Goal: Information Seeking & Learning: Compare options

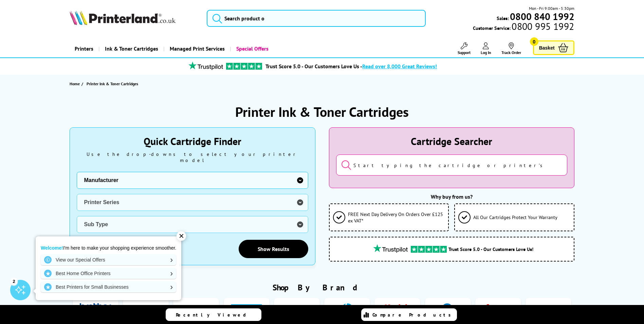
click at [86, 50] on link "Printers" at bounding box center [84, 48] width 29 height 17
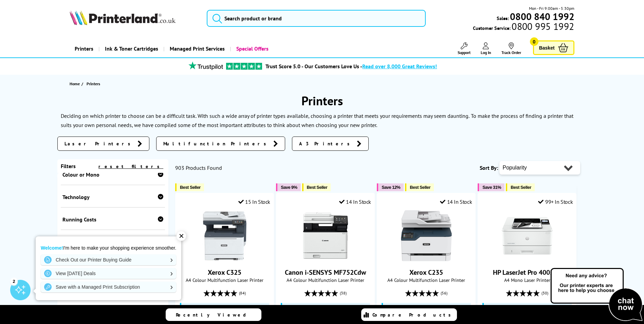
scroll to position [102, 0]
click at [182, 238] on div "✕" at bounding box center [180, 235] width 9 height 9
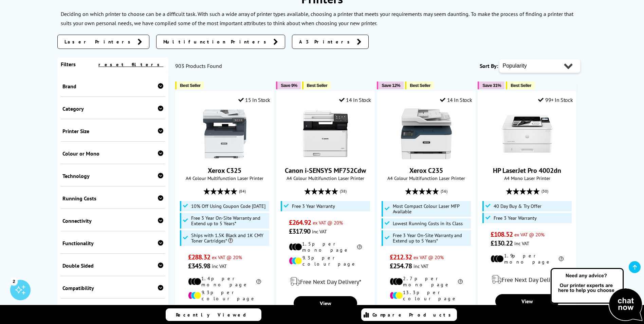
scroll to position [136, 0]
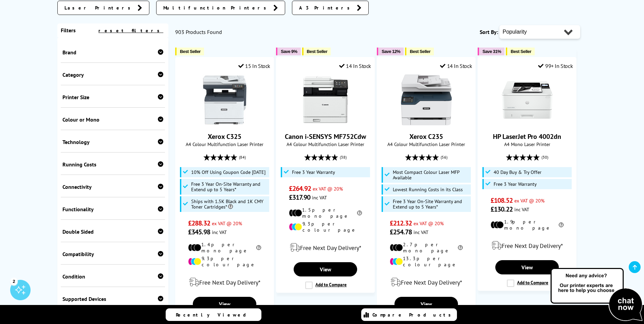
click at [159, 164] on icon at bounding box center [160, 163] width 5 height 5
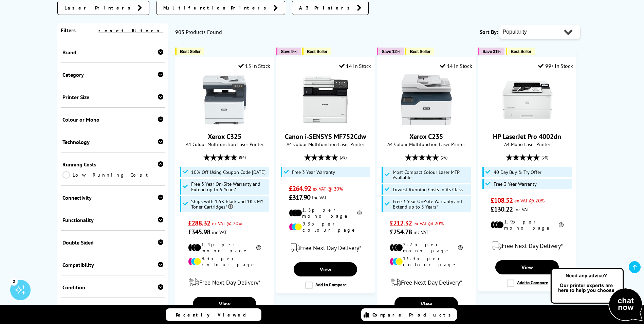
click at [68, 175] on link "Low Running Cost" at bounding box center [112, 174] width 101 height 7
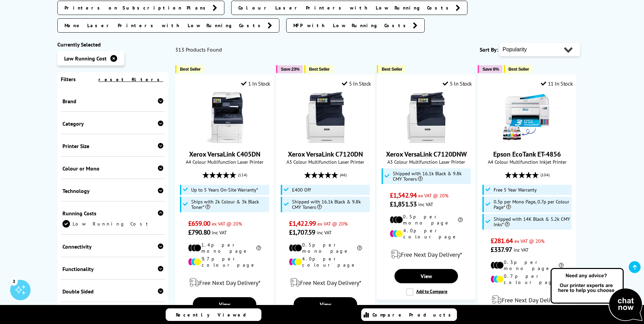
click at [158, 98] on icon at bounding box center [160, 100] width 5 height 5
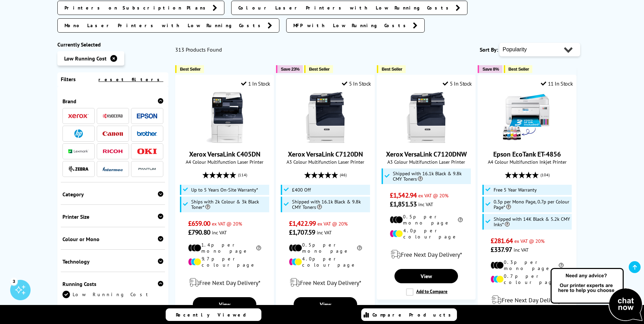
click at [145, 113] on img at bounding box center [147, 115] width 20 height 5
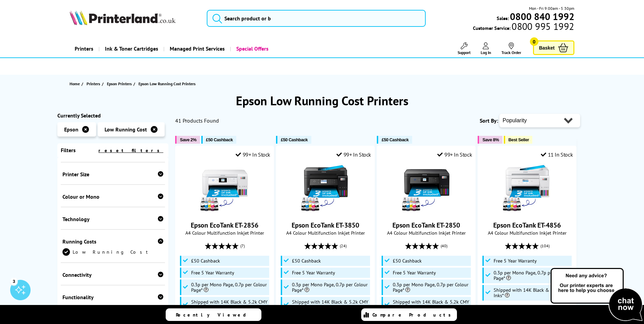
click at [153, 129] on icon at bounding box center [154, 129] width 7 height 7
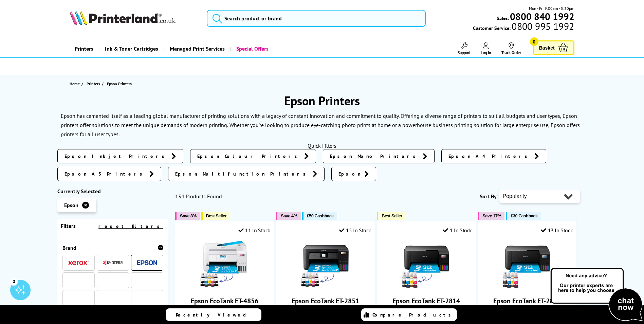
scroll to position [206, 0]
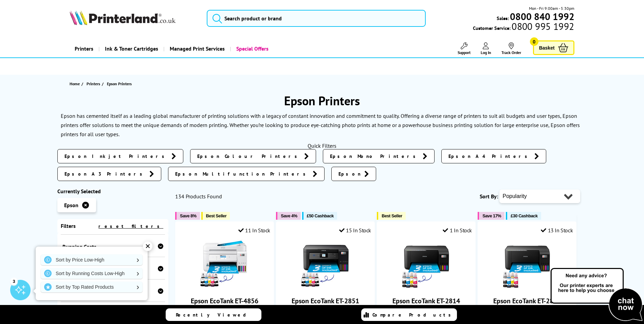
click at [82, 201] on link at bounding box center [85, 204] width 7 height 7
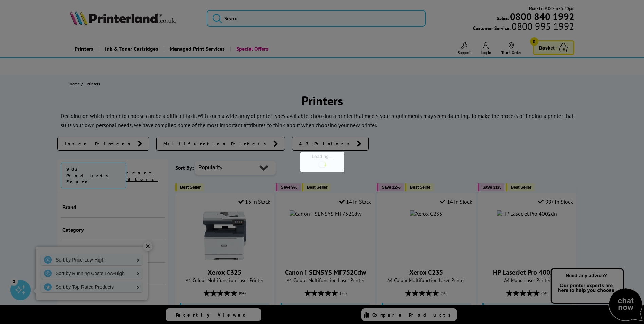
scroll to position [206, 0]
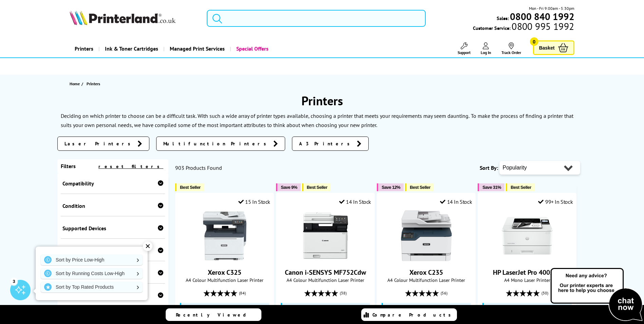
click at [246, 20] on input "search" at bounding box center [316, 18] width 219 height 17
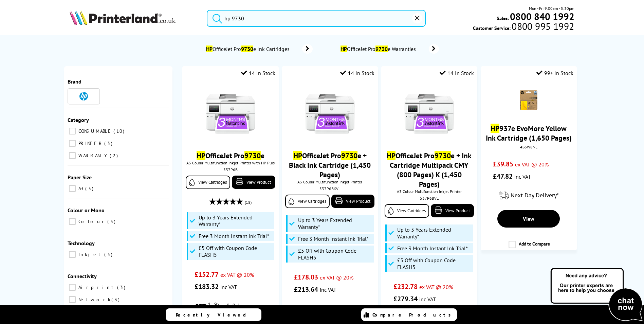
type input "hp 9730"
click at [419, 17] on icon "reset" at bounding box center [417, 18] width 5 height 5
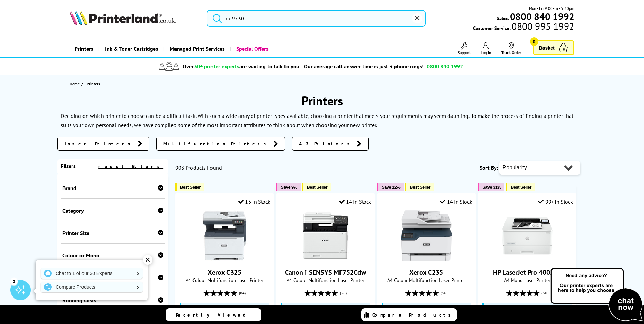
type input "hp"
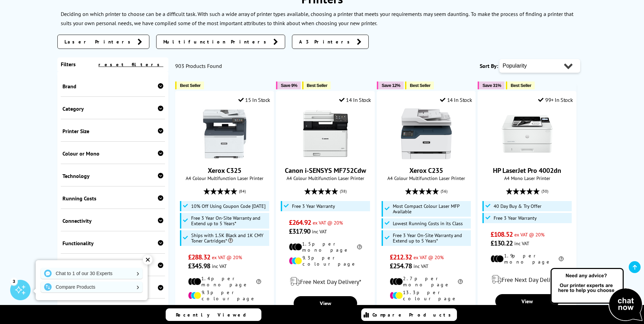
scroll to position [34, 0]
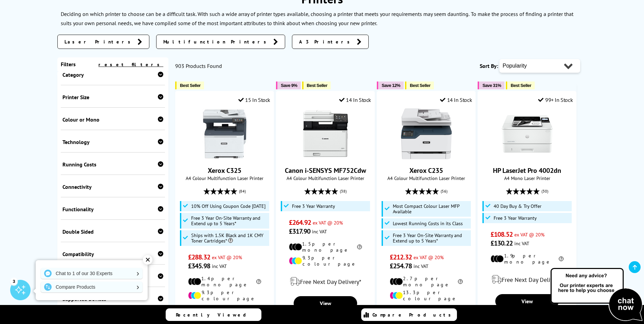
click at [158, 163] on icon at bounding box center [160, 163] width 5 height 5
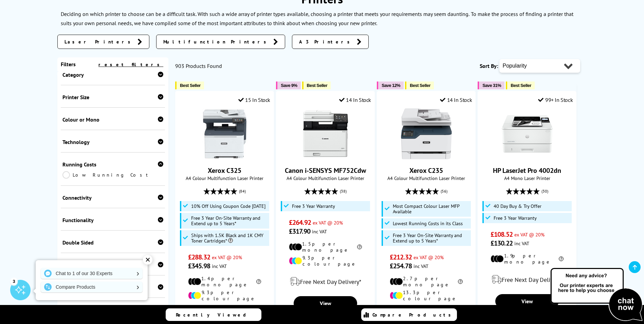
click at [91, 175] on link "Low Running Cost" at bounding box center [112, 174] width 101 height 7
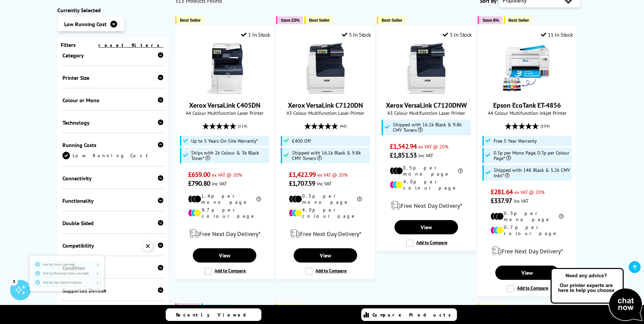
scroll to position [204, 0]
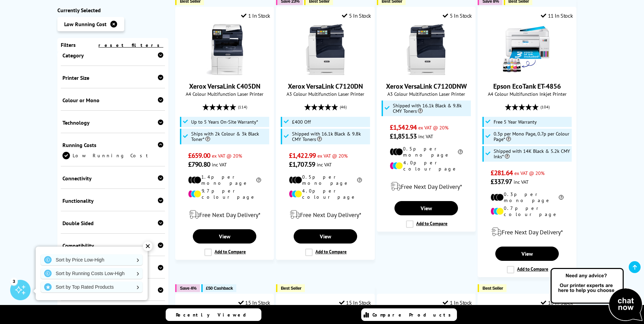
click at [147, 245] on div "✕" at bounding box center [147, 245] width 9 height 9
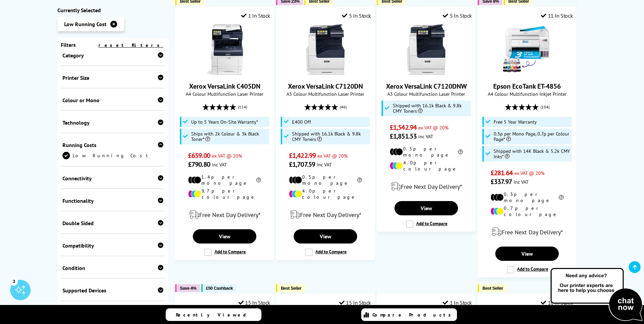
scroll to position [0, 0]
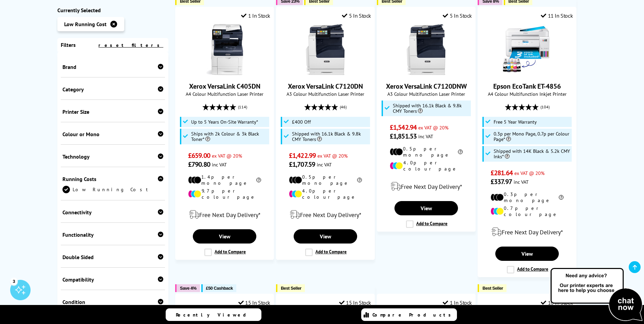
click at [160, 88] on icon at bounding box center [160, 88] width 5 height 5
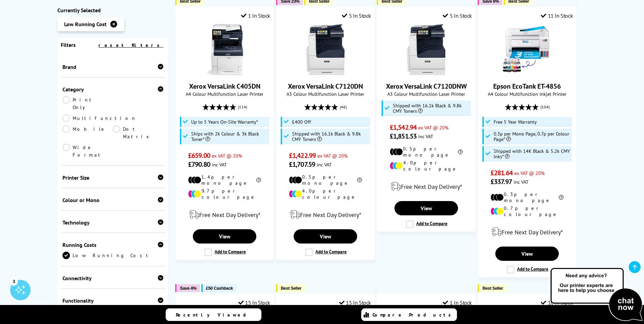
click at [158, 66] on icon at bounding box center [160, 66] width 5 height 5
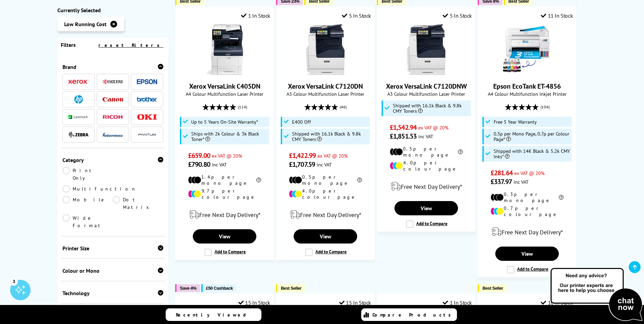
click at [147, 80] on img at bounding box center [147, 81] width 20 height 5
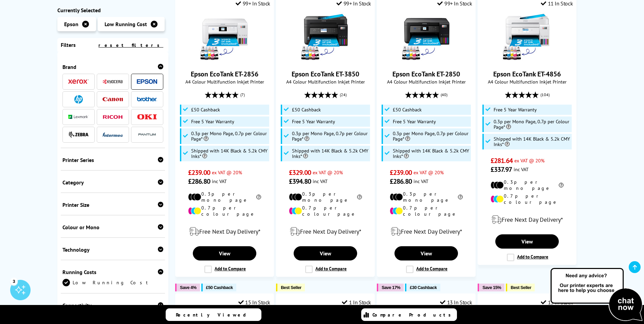
scroll to position [136, 0]
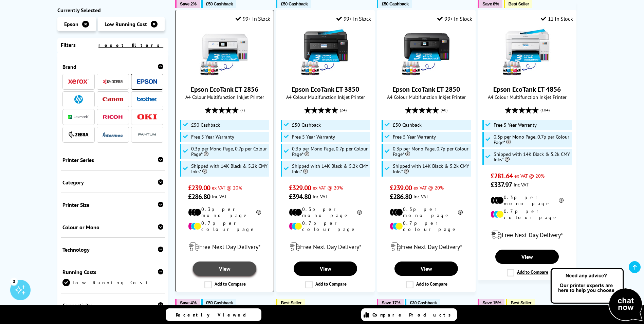
click at [226, 261] on link "View" at bounding box center [224, 268] width 63 height 14
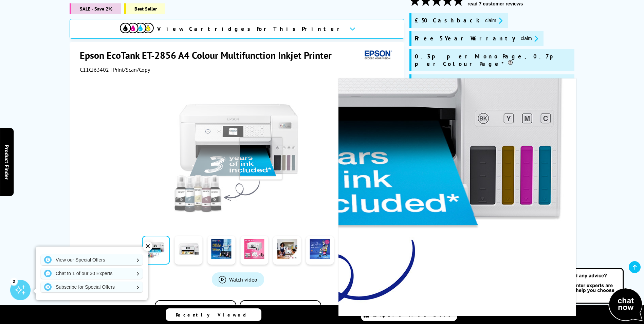
scroll to position [102, 0]
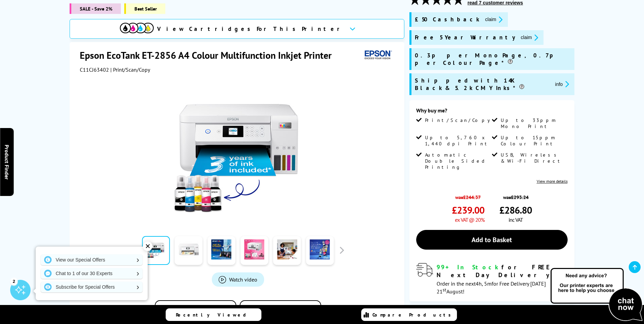
click at [186, 245] on link at bounding box center [189, 250] width 28 height 29
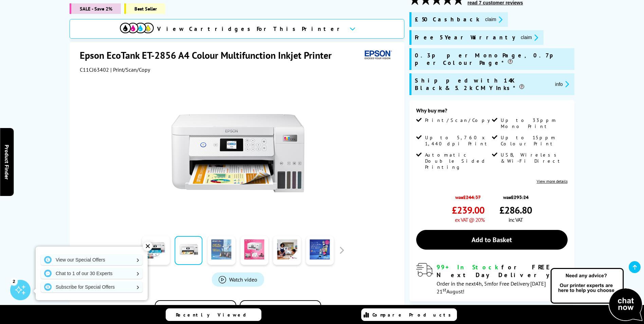
click at [213, 245] on link at bounding box center [221, 250] width 28 height 29
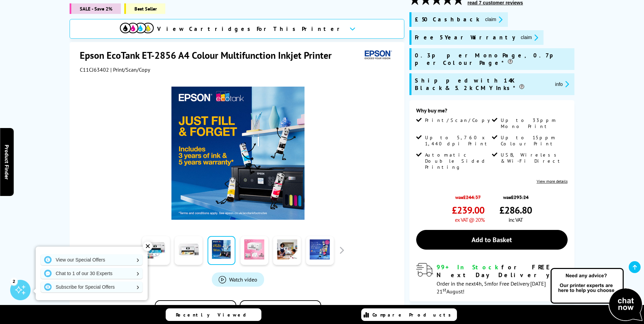
click at [258, 248] on link at bounding box center [254, 250] width 28 height 29
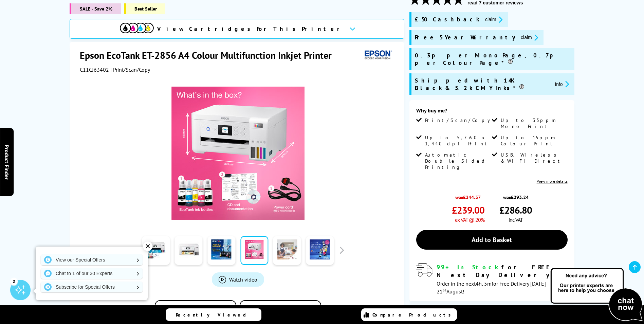
click at [285, 248] on link at bounding box center [287, 250] width 28 height 29
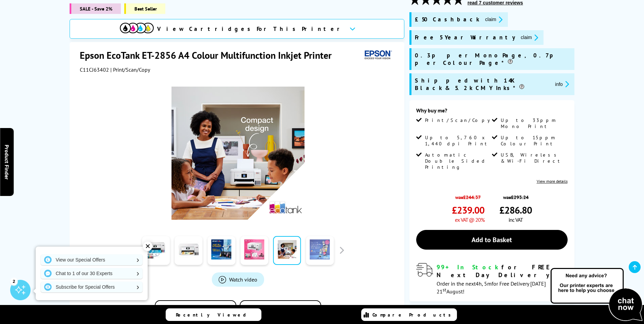
click at [321, 246] on link at bounding box center [320, 250] width 28 height 29
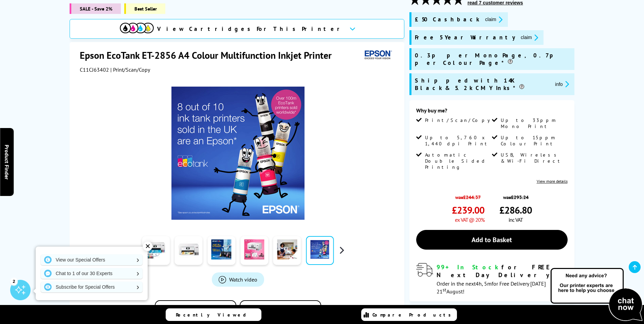
click at [341, 246] on button "button" at bounding box center [341, 250] width 10 height 10
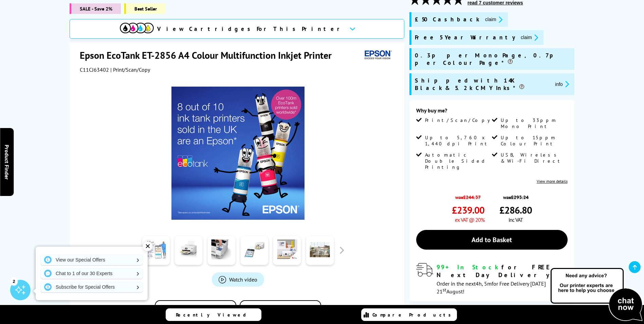
click at [163, 243] on link at bounding box center [156, 250] width 28 height 29
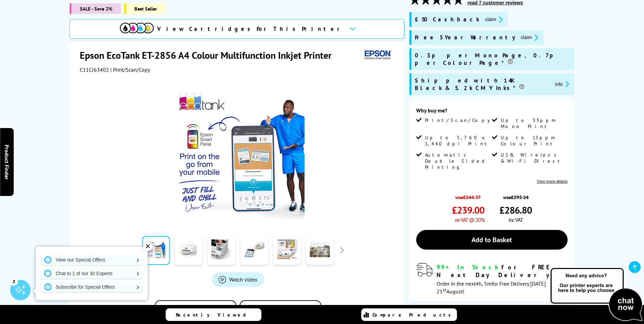
click at [180, 243] on link at bounding box center [189, 250] width 28 height 29
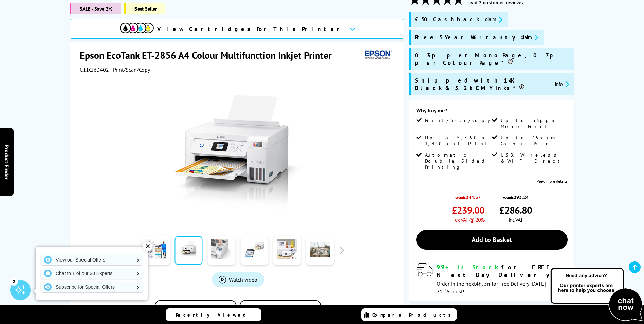
click at [223, 245] on link at bounding box center [221, 250] width 28 height 29
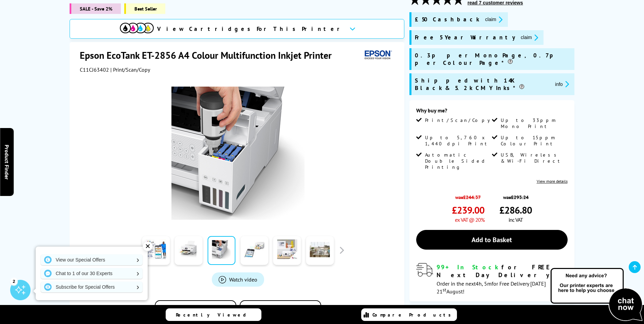
click at [228, 158] on img at bounding box center [237, 153] width 133 height 133
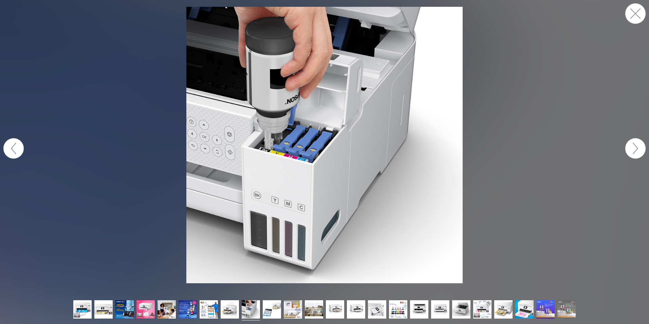
click at [637, 147] on button "button" at bounding box center [635, 148] width 20 height 20
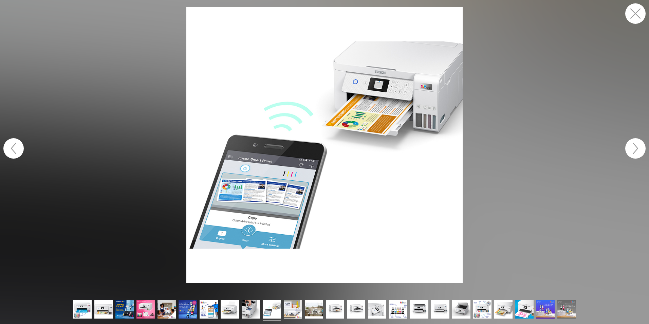
click at [610, 149] on figure at bounding box center [324, 145] width 649 height 276
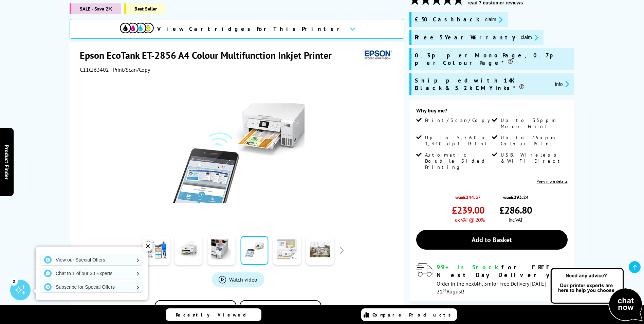
click at [288, 247] on link at bounding box center [287, 250] width 28 height 29
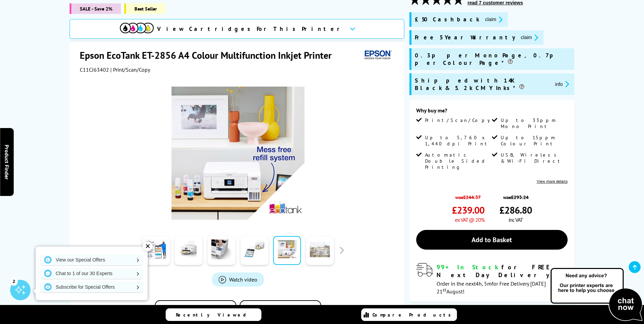
click at [324, 247] on link at bounding box center [320, 250] width 28 height 29
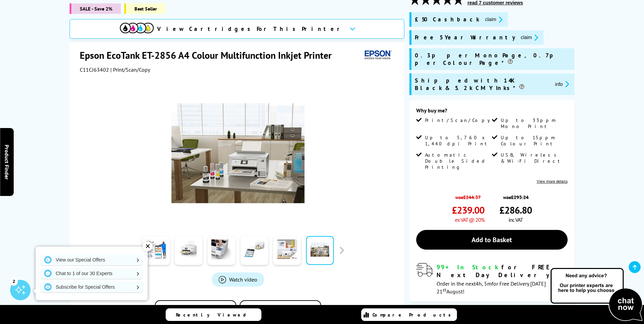
click at [266, 25] on span "View Cartridges For This Printer" at bounding box center [250, 28] width 187 height 7
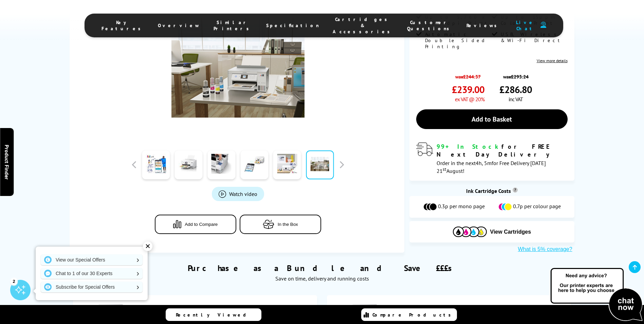
scroll to position [261, 0]
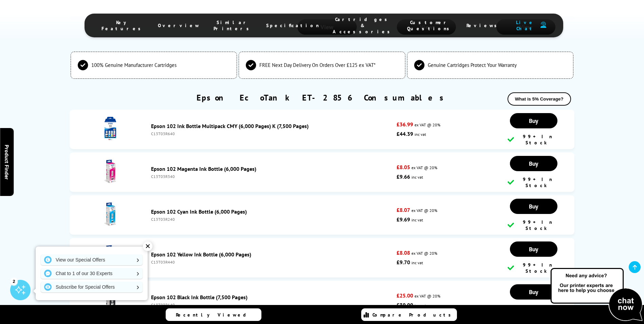
scroll to position [1900, 0]
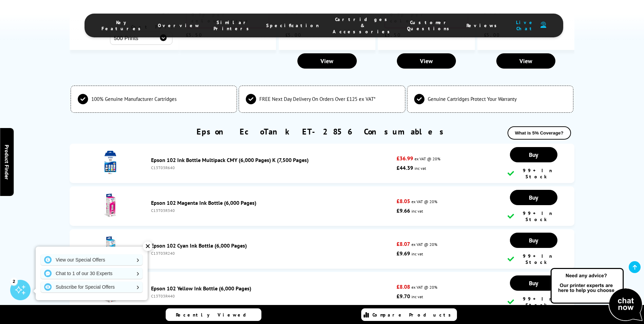
click at [215, 156] on link "Epson 102 Ink Bottle Multipack CMY (6,000 Pages) K (7,500 Pages)" at bounding box center [229, 159] width 157 height 7
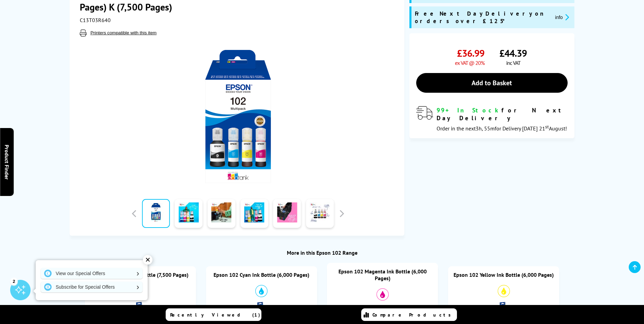
scroll to position [102, 0]
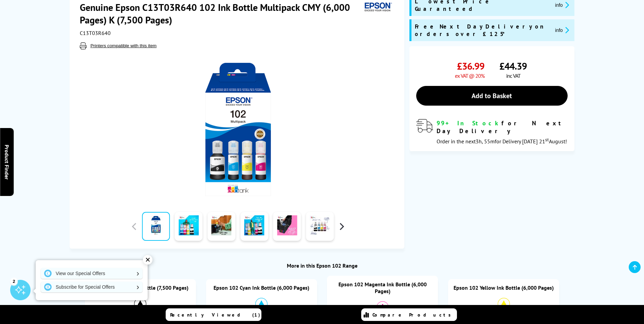
click at [340, 225] on button "button" at bounding box center [341, 226] width 10 height 10
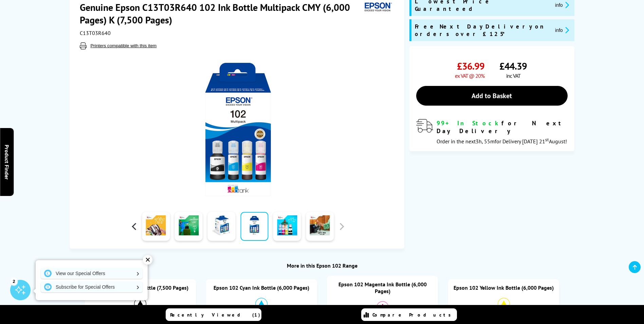
click at [134, 228] on button "button" at bounding box center [134, 226] width 10 height 10
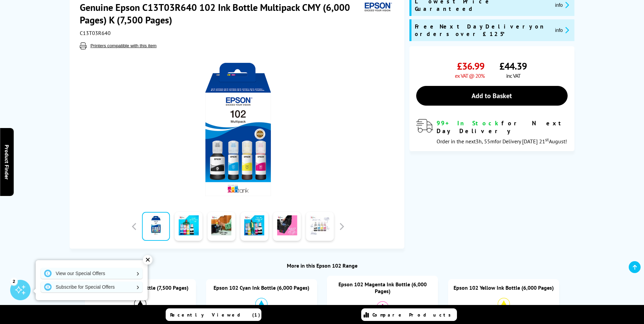
click at [320, 226] on link at bounding box center [320, 226] width 28 height 29
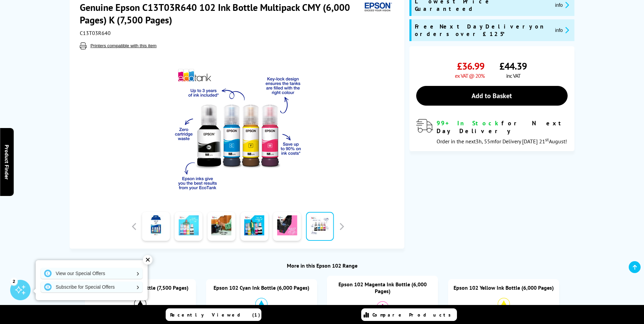
click at [186, 228] on link at bounding box center [189, 226] width 28 height 29
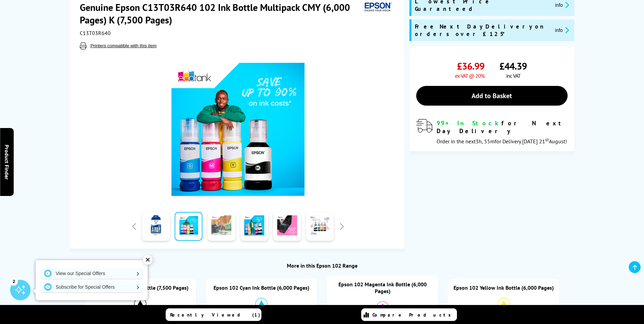
click at [220, 226] on link at bounding box center [221, 226] width 28 height 29
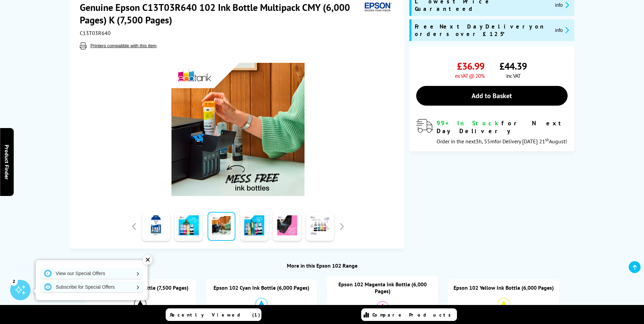
click at [236, 225] on div at bounding box center [221, 226] width 33 height 34
click at [244, 226] on link at bounding box center [254, 226] width 28 height 29
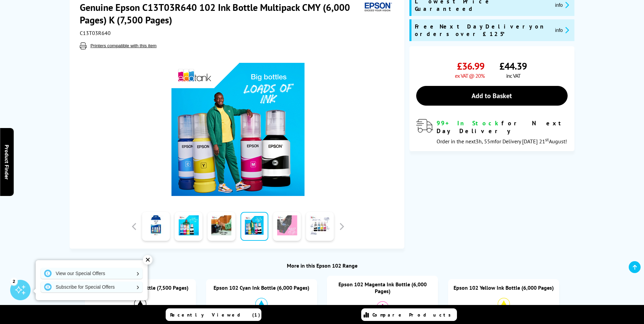
click at [277, 225] on link at bounding box center [287, 226] width 28 height 29
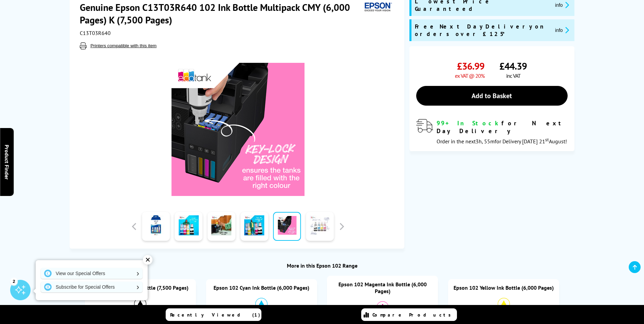
click at [310, 223] on link at bounding box center [320, 226] width 28 height 29
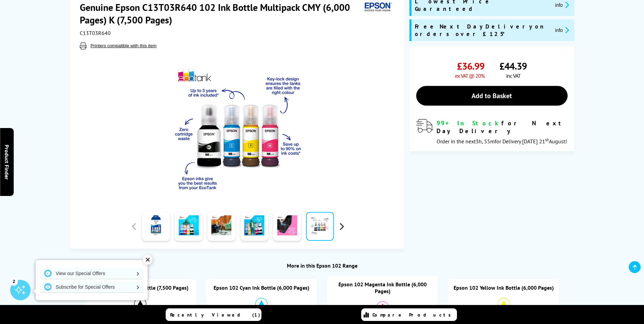
click at [339, 224] on button "button" at bounding box center [341, 226] width 10 height 10
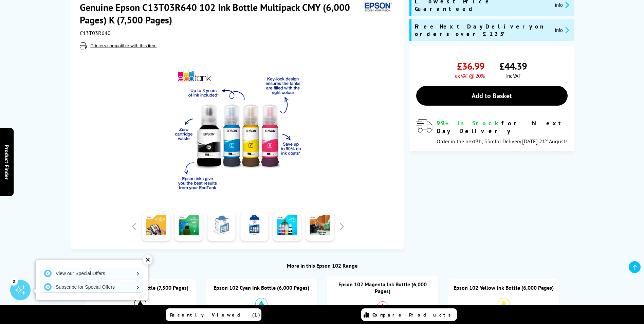
click at [227, 227] on link at bounding box center [221, 226] width 28 height 29
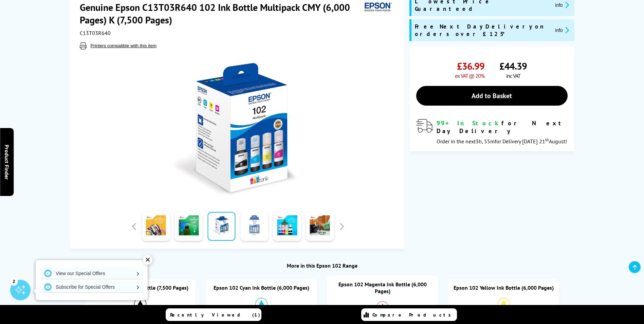
click at [252, 226] on link at bounding box center [254, 226] width 28 height 29
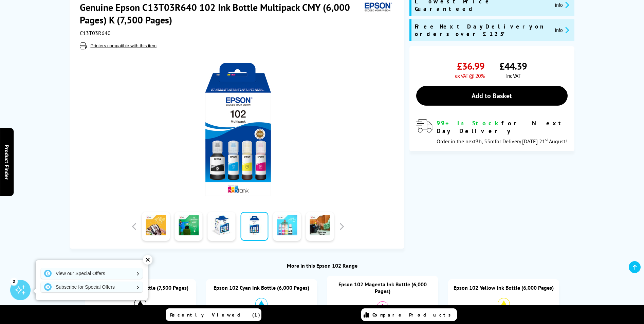
click at [275, 227] on link at bounding box center [287, 226] width 28 height 29
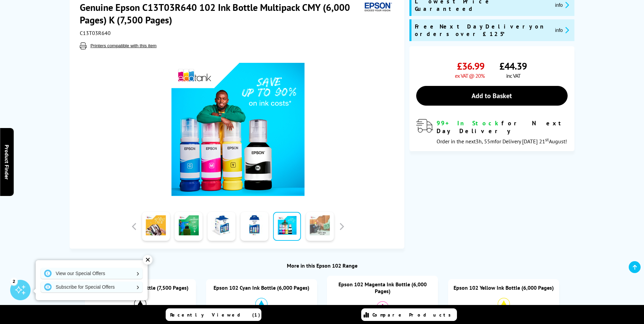
click at [310, 226] on link at bounding box center [320, 226] width 28 height 29
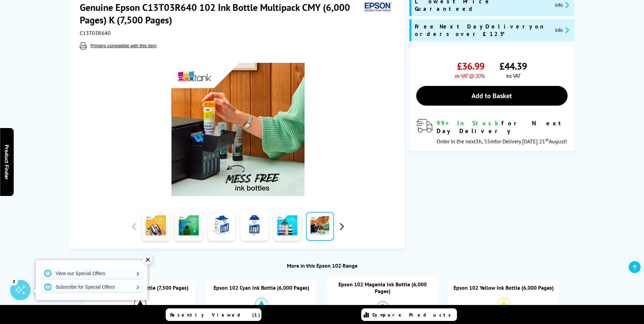
click at [340, 226] on button "button" at bounding box center [341, 226] width 10 height 10
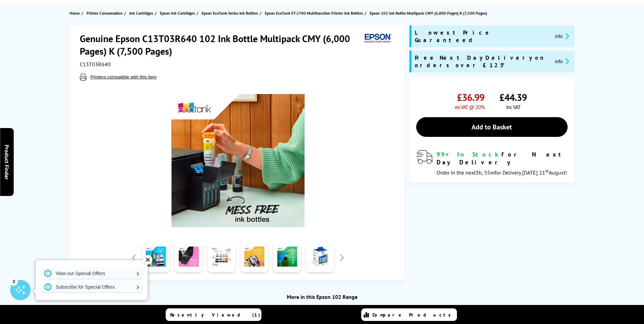
scroll to position [0, 0]
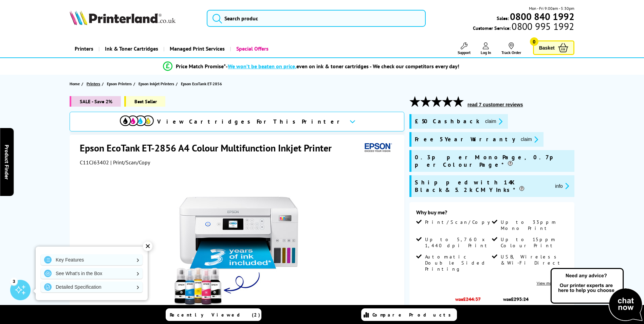
click at [91, 82] on span "Printers" at bounding box center [94, 83] width 14 height 7
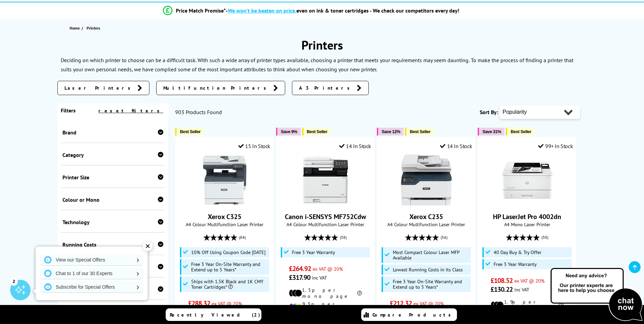
scroll to position [68, 0]
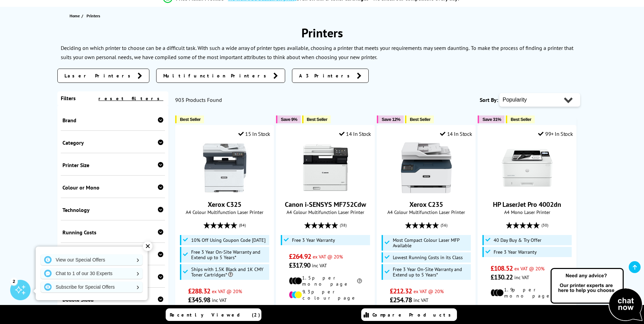
click at [292, 76] on link "A3 Printers" at bounding box center [330, 76] width 77 height 14
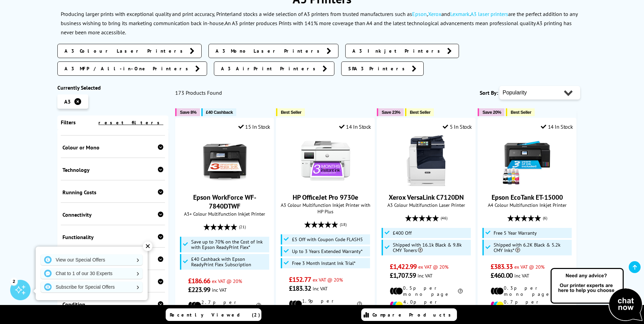
scroll to position [102, 0]
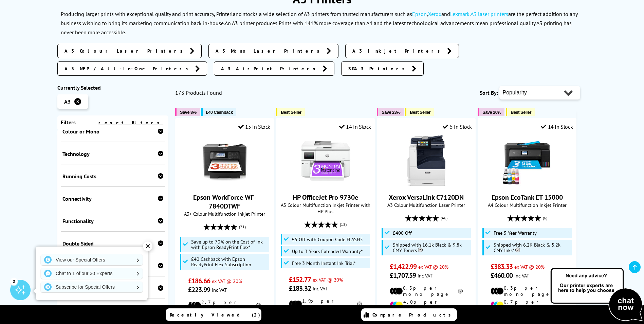
click at [147, 247] on div "✕" at bounding box center [147, 245] width 9 height 9
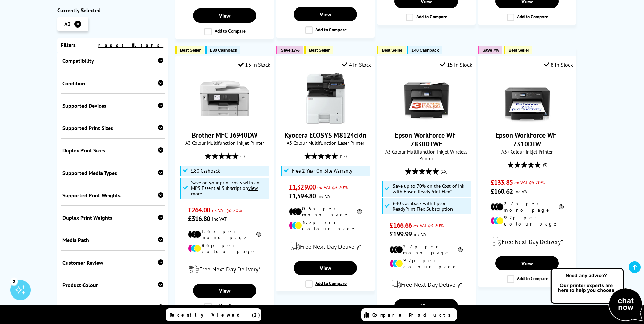
scroll to position [407, 0]
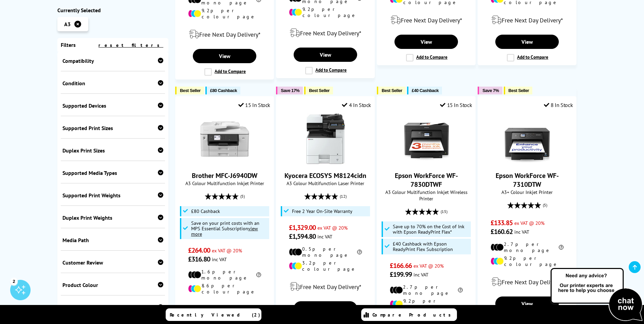
click at [159, 171] on icon at bounding box center [160, 172] width 5 height 5
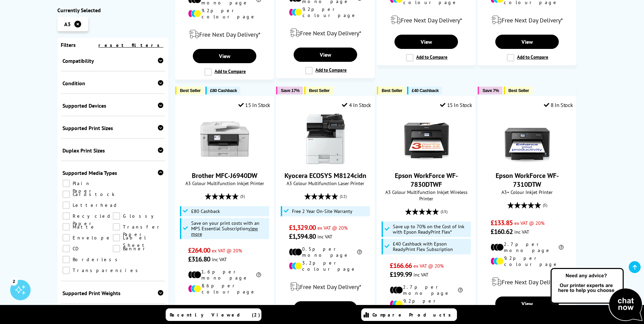
click at [159, 171] on icon at bounding box center [160, 172] width 5 height 5
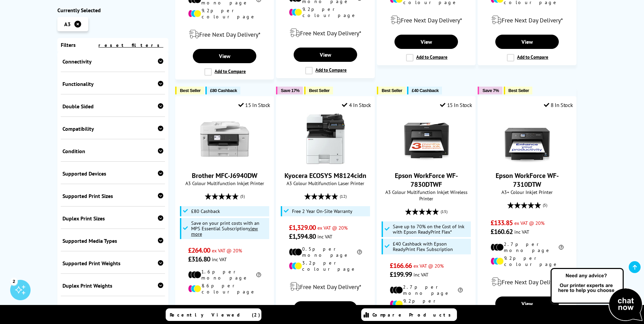
scroll to position [128, 0]
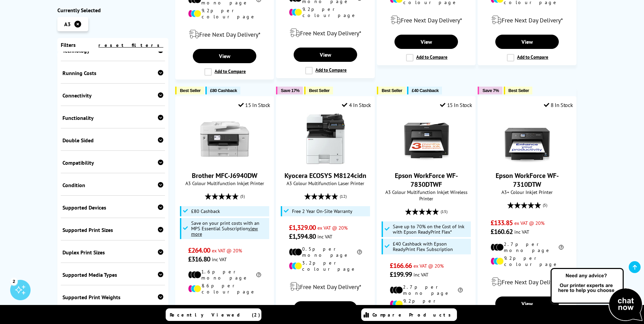
click at [158, 116] on icon at bounding box center [160, 117] width 5 height 5
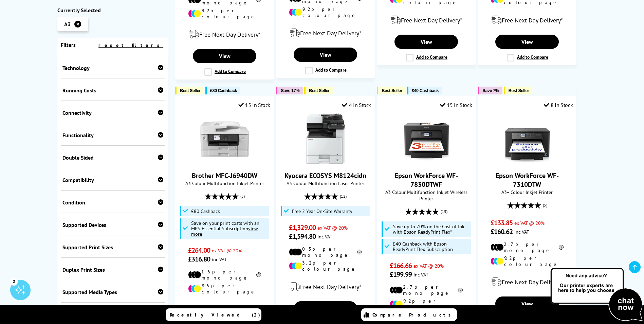
scroll to position [94, 0]
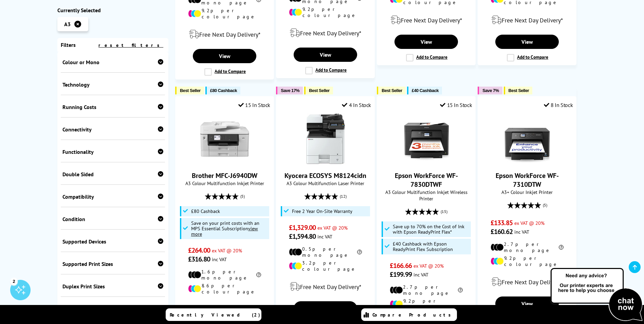
click at [159, 105] on icon at bounding box center [160, 106] width 5 height 5
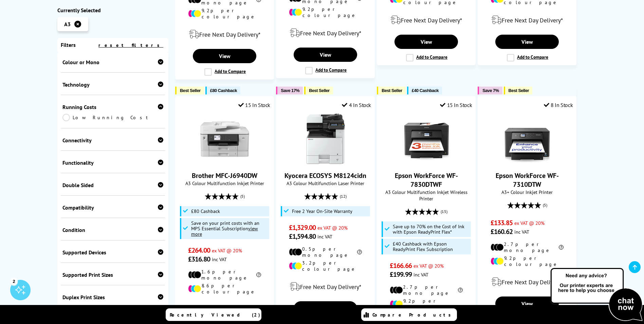
click at [158, 108] on icon at bounding box center [160, 106] width 5 height 5
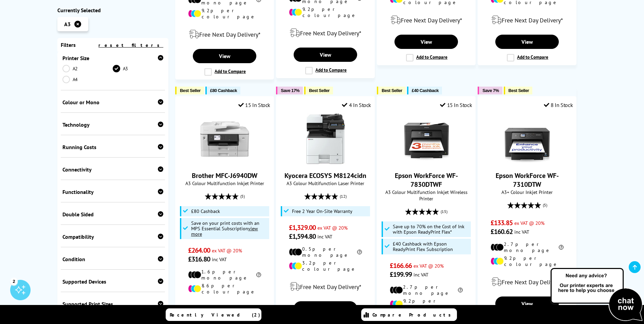
scroll to position [26, 0]
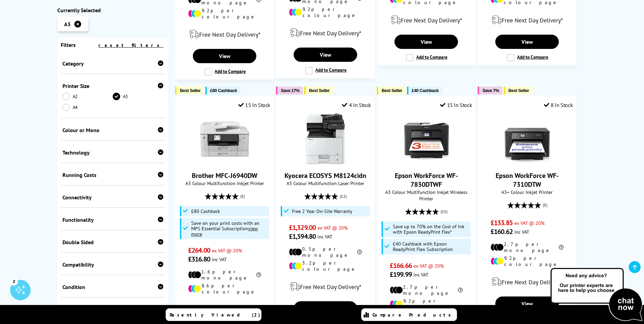
click at [159, 151] on icon at bounding box center [160, 151] width 5 height 5
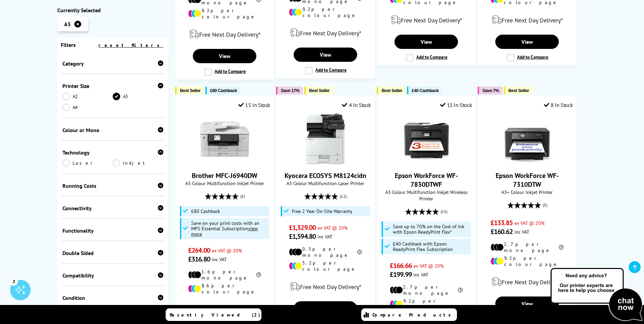
click at [159, 151] on icon at bounding box center [160, 151] width 5 height 5
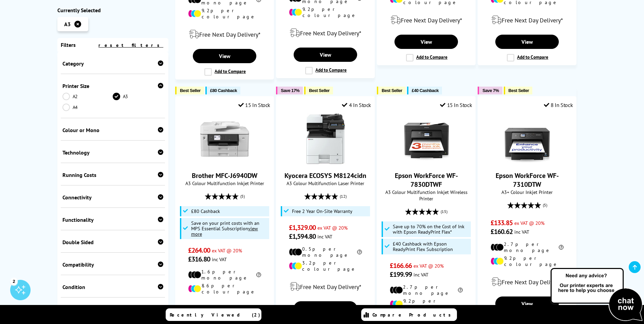
click at [158, 150] on icon at bounding box center [160, 151] width 5 height 5
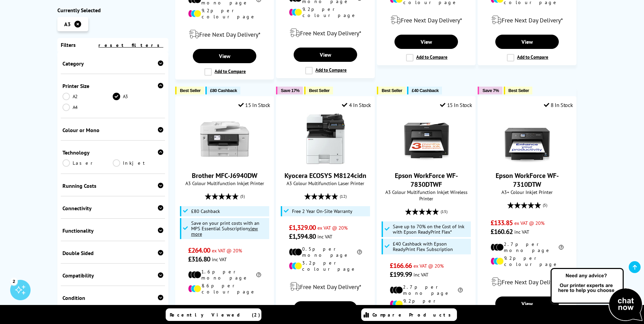
click at [116, 163] on link "Inkjet" at bounding box center [138, 162] width 51 height 7
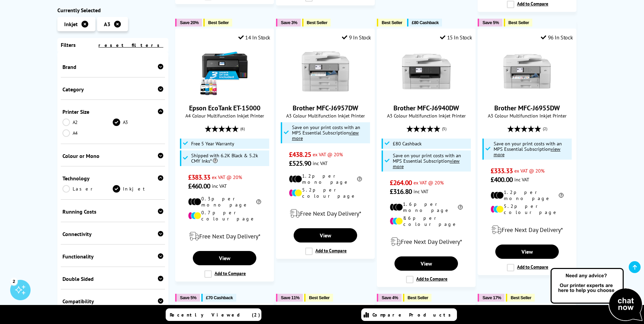
click at [159, 89] on icon at bounding box center [160, 88] width 5 height 5
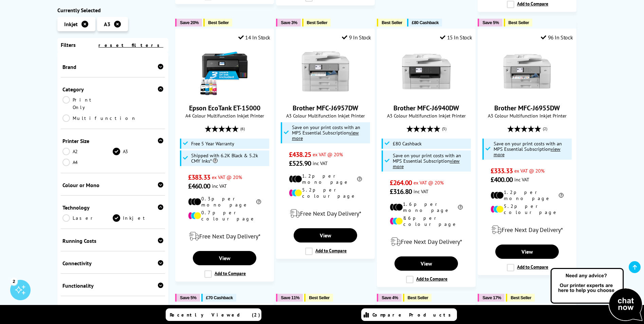
click at [117, 114] on link "Multifunction" at bounding box center [99, 117] width 74 height 7
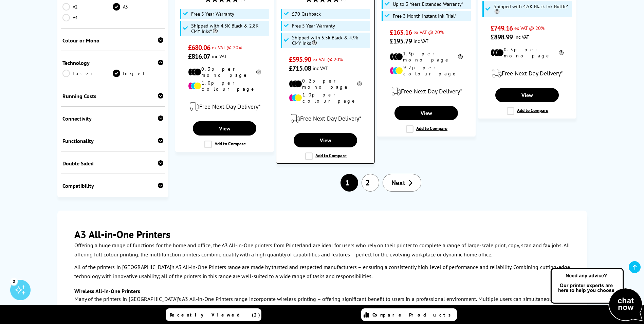
scroll to position [814, 0]
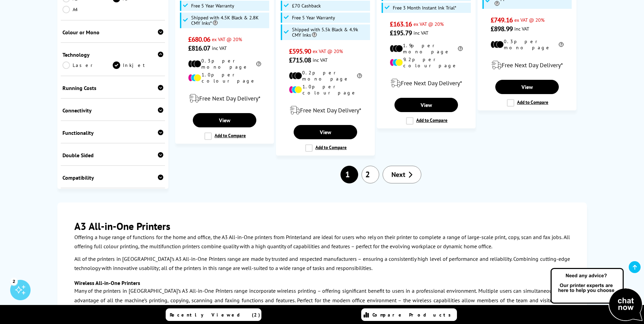
click at [370, 166] on link "2" at bounding box center [370, 175] width 18 height 18
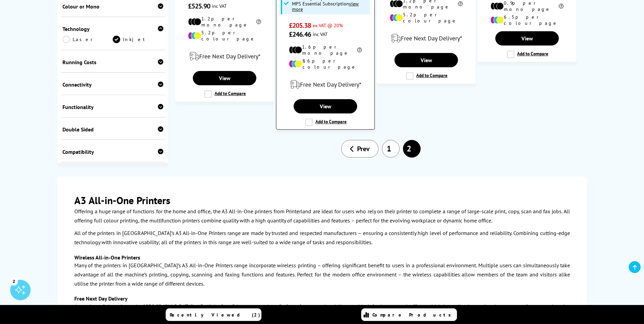
scroll to position [543, 0]
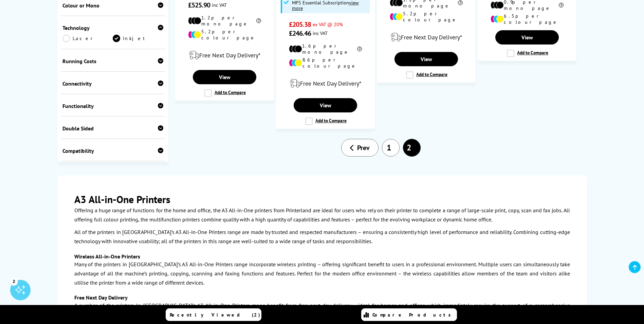
click at [386, 139] on link "1" at bounding box center [391, 148] width 18 height 18
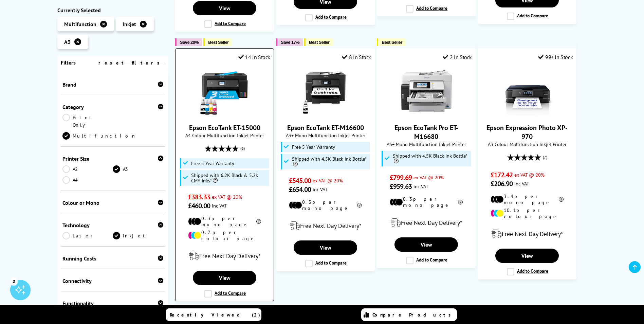
scroll to position [373, 0]
